Goal: Task Accomplishment & Management: Use online tool/utility

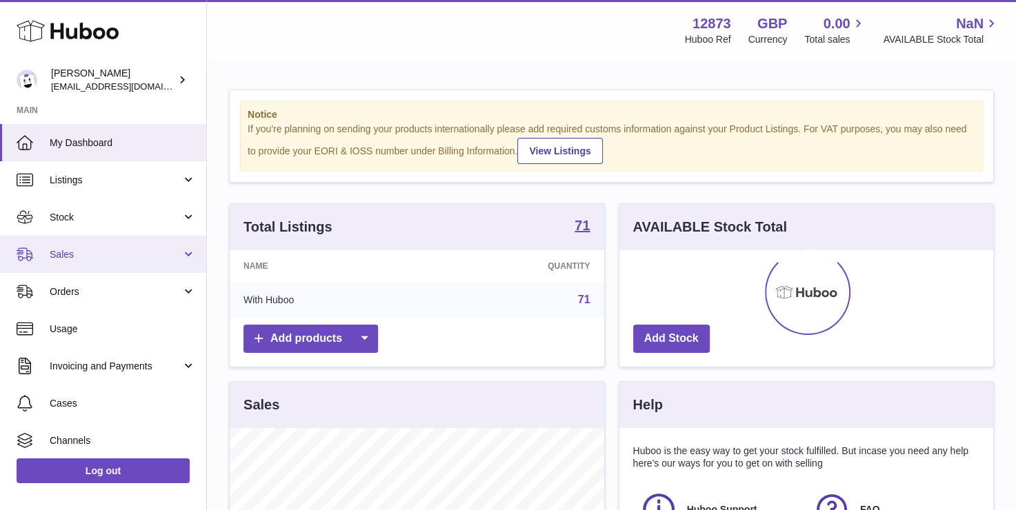
scroll to position [215, 374]
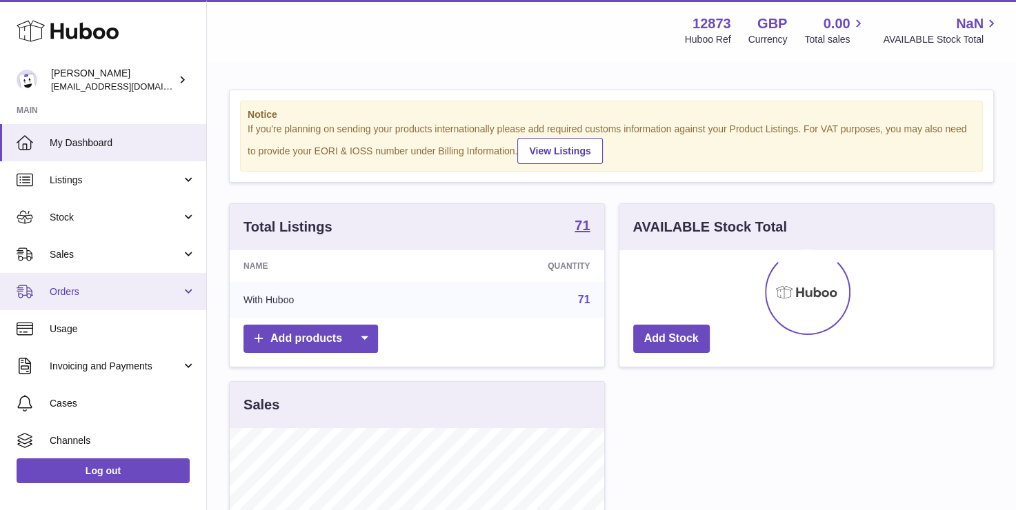
click at [105, 302] on link "Orders" at bounding box center [103, 291] width 206 height 37
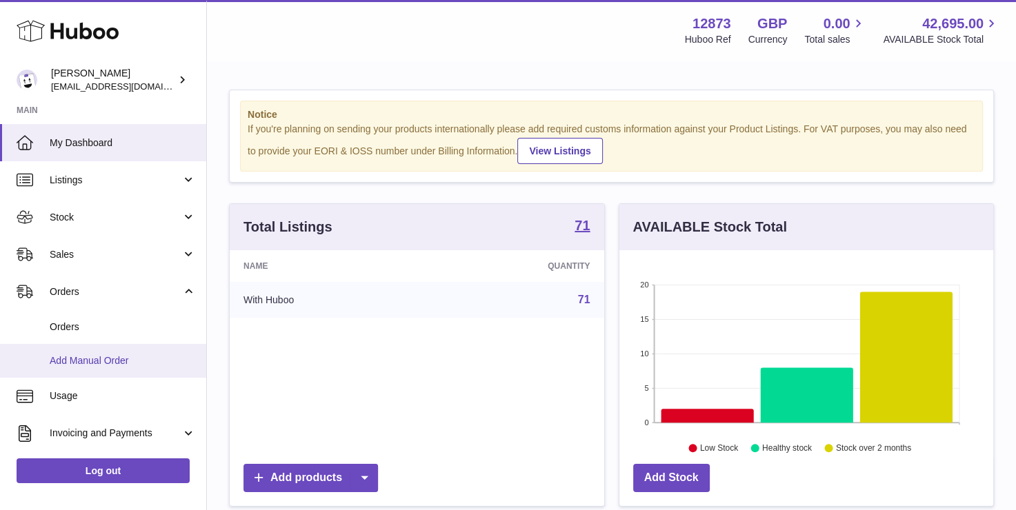
click at [90, 366] on span "Add Manual Order" at bounding box center [123, 361] width 146 height 13
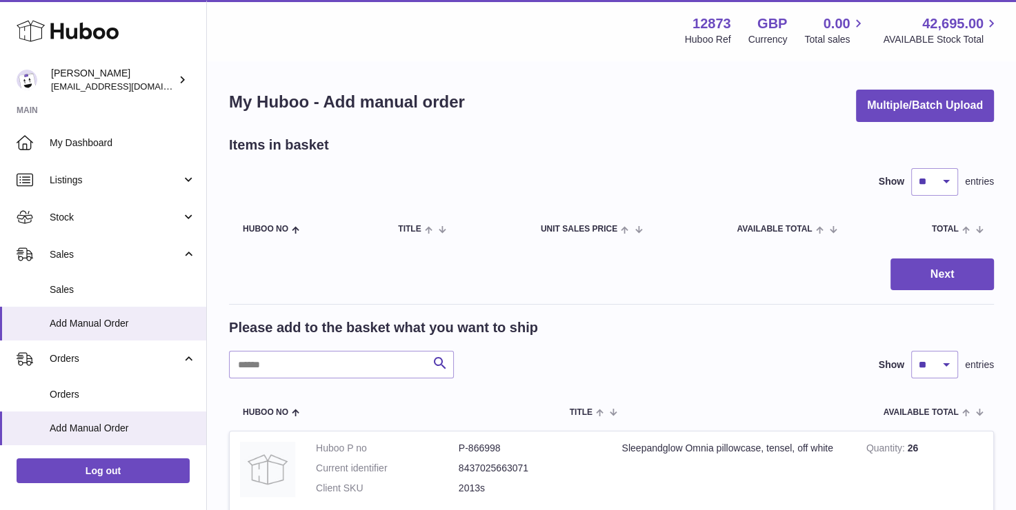
click at [287, 365] on input "text" at bounding box center [341, 365] width 225 height 28
type input "****"
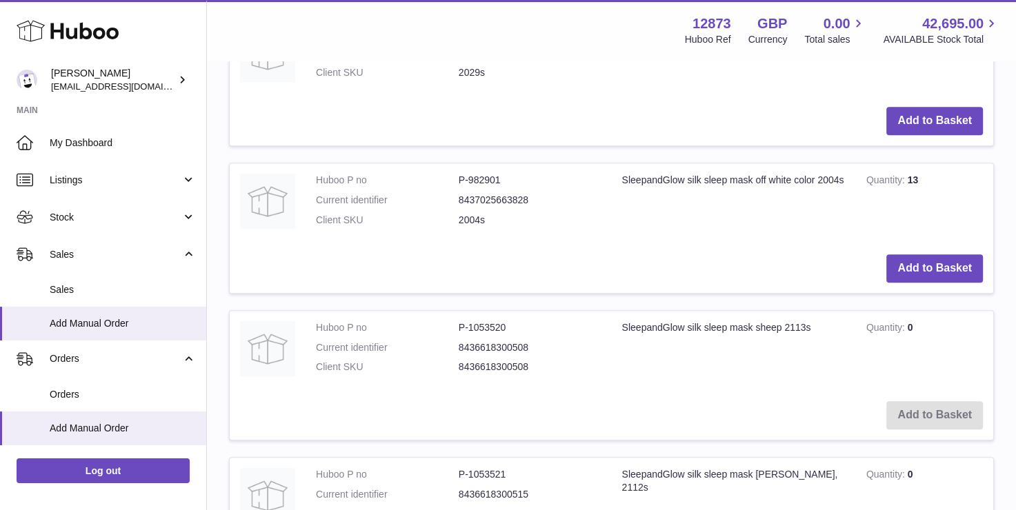
scroll to position [759, 0]
